Goal: Information Seeking & Learning: Check status

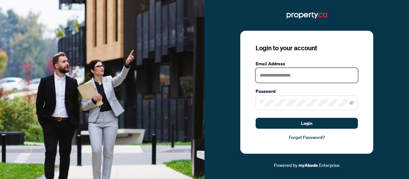
click at [288, 72] on input "text" at bounding box center [307, 75] width 102 height 15
type input "**********"
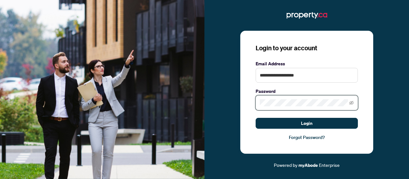
click at [0, 178] on com-1password-button at bounding box center [0, 179] width 0 height 0
click at [353, 103] on icon "eye-invisible" at bounding box center [351, 102] width 4 height 4
click at [346, 102] on body "**********" at bounding box center [204, 89] width 409 height 179
click at [0, 178] on com-1password-button at bounding box center [0, 179] width 0 height 0
click at [256, 118] on button "Login" at bounding box center [307, 123] width 102 height 11
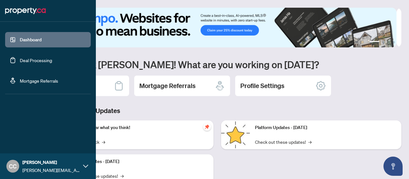
click at [83, 163] on div "CC Claudia Cheung claudia.c@property.ca" at bounding box center [48, 166] width 96 height 26
click at [41, 142] on span "Profile Settings" at bounding box center [34, 141] width 30 height 10
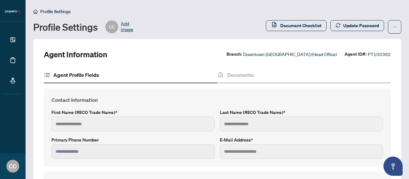
type input "*******"
type input "******"
type input "**********"
type input "***"
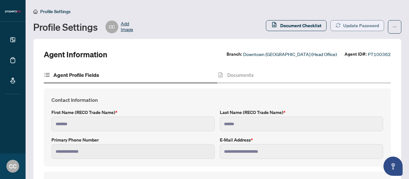
click at [336, 30] on span "button" at bounding box center [338, 25] width 5 height 10
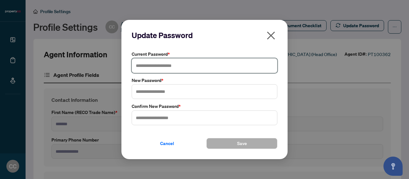
click at [182, 71] on input "text" at bounding box center [205, 65] width 146 height 15
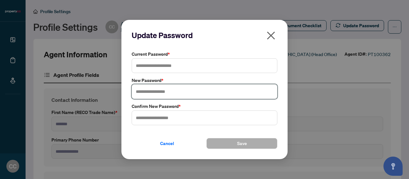
click at [168, 88] on input "text" at bounding box center [205, 91] width 146 height 15
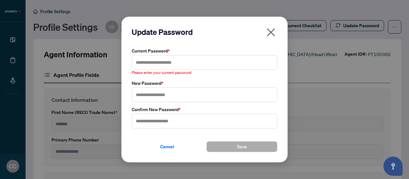
click at [270, 31] on icon "close" at bounding box center [271, 32] width 10 height 10
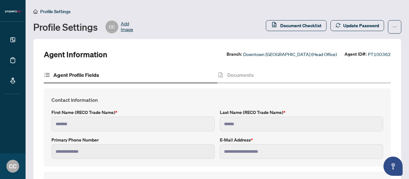
click at [48, 51] on h2 "Agent Information" at bounding box center [76, 54] width 64 height 10
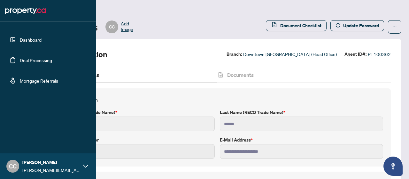
click at [32, 38] on link "Dashboard" at bounding box center [31, 40] width 22 height 6
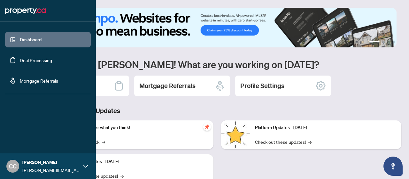
click at [31, 58] on link "Deal Processing" at bounding box center [36, 60] width 32 height 6
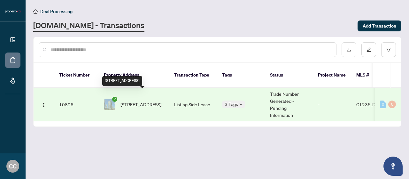
click at [141, 101] on span "[STREET_ADDRESS]" at bounding box center [141, 104] width 41 height 7
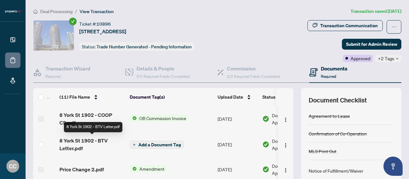
click at [97, 144] on span "8 York St 1902 - BTV Letter.pdf" at bounding box center [91, 144] width 65 height 15
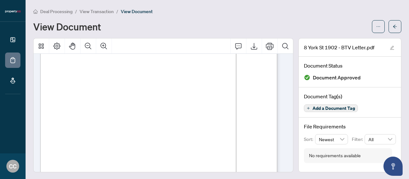
scroll to position [64, 0]
click at [200, 105] on div "Page 1" at bounding box center [183, 182] width 287 height 372
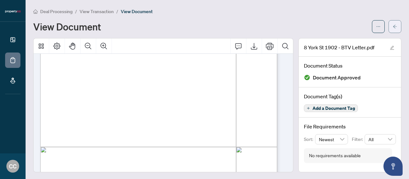
click at [394, 26] on button "button" at bounding box center [395, 26] width 13 height 13
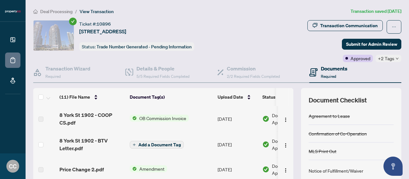
click at [144, 115] on span "OB Commission Invoice" at bounding box center [163, 117] width 52 height 7
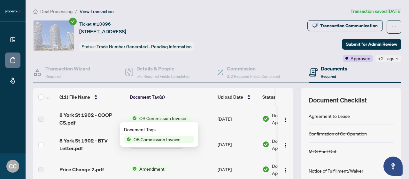
click at [154, 139] on span "OB Commission Invoice" at bounding box center [157, 139] width 52 height 7
click at [134, 141] on span "OB Commission Invoice" at bounding box center [157, 139] width 52 height 7
click at [104, 121] on span "8 York St 1902 - COOP CS.pdf" at bounding box center [91, 118] width 65 height 15
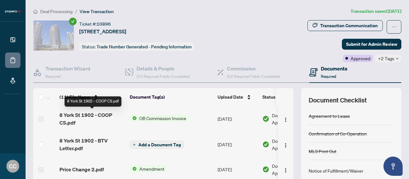
click at [102, 116] on span "8 York St 1902 - COOP CS.pdf" at bounding box center [91, 118] width 65 height 15
click at [163, 119] on span "OB Commission Invoice" at bounding box center [163, 117] width 52 height 7
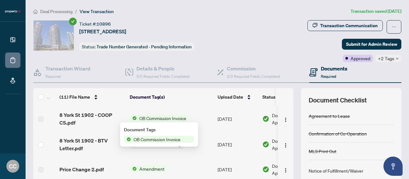
click at [163, 119] on span "OB Commission Invoice" at bounding box center [163, 117] width 52 height 7
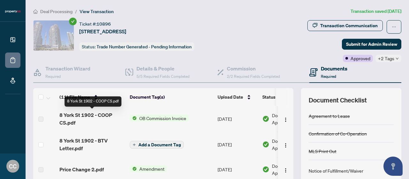
click at [92, 112] on span "8 York St 1902 - COOP CS.pdf" at bounding box center [91, 118] width 65 height 15
click at [104, 116] on span "8 York St 1902 - COOP CS.pdf" at bounding box center [91, 118] width 65 height 15
click at [85, 122] on span "8 York St 1902 - COOP CS.pdf" at bounding box center [91, 118] width 65 height 15
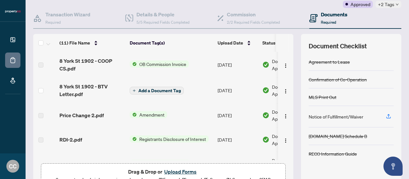
click at [144, 61] on span "OB Commission Invoice" at bounding box center [163, 63] width 52 height 7
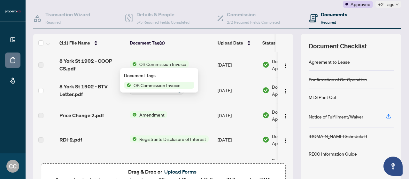
click at [120, 59] on span "8 York St 1902 - COOP CS.pdf" at bounding box center [91, 64] width 65 height 15
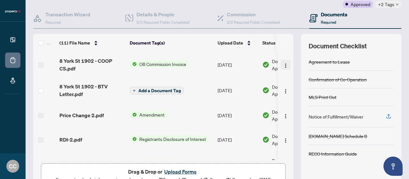
click at [283, 63] on img "button" at bounding box center [285, 65] width 5 height 5
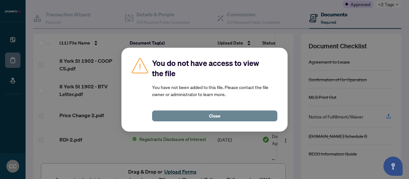
click at [187, 113] on button "Close" at bounding box center [214, 115] width 125 height 11
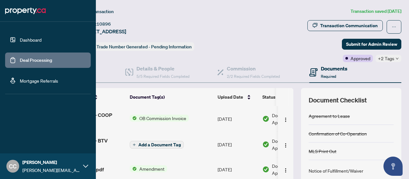
click at [28, 37] on link "Dashboard" at bounding box center [31, 40] width 22 height 6
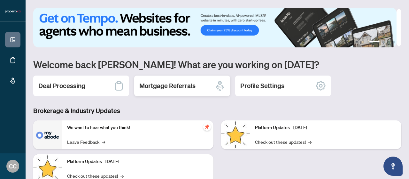
click at [153, 85] on h2 "Mortgage Referrals" at bounding box center [167, 85] width 56 height 9
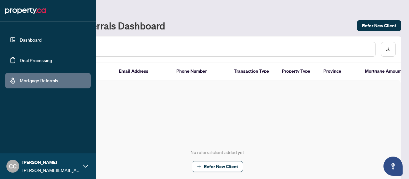
click at [27, 41] on link "Dashboard" at bounding box center [31, 40] width 22 height 6
